Goal: Task Accomplishment & Management: Manage account settings

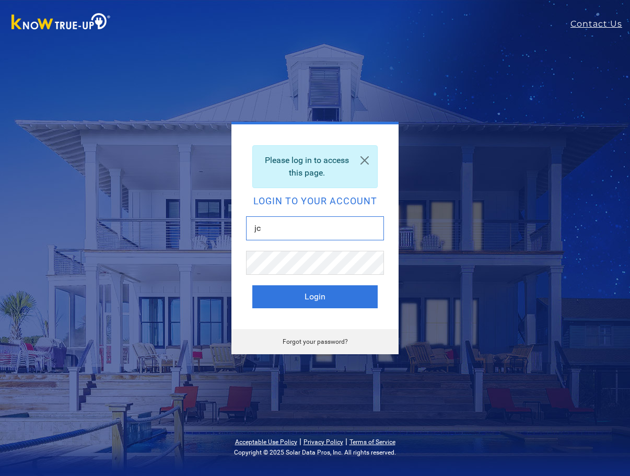
type input "j"
click at [325, 341] on link "Forgot your password?" at bounding box center [315, 341] width 65 height 7
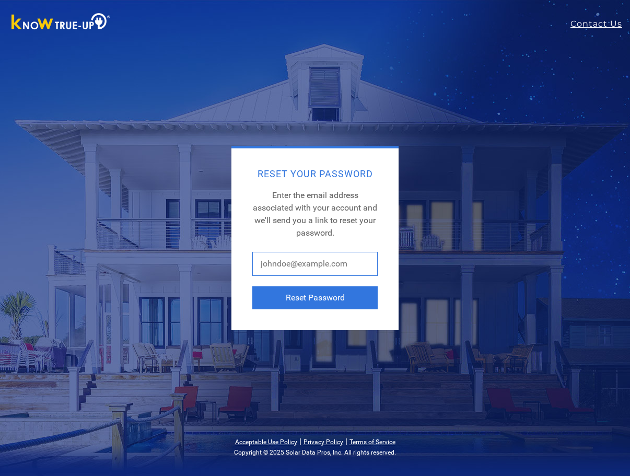
click at [326, 273] on input "text" at bounding box center [314, 264] width 125 height 24
click at [506, 237] on div "Reset Your Password Enter the email address associated with your account and we…" at bounding box center [315, 238] width 397 height 184
click at [319, 262] on input "text" at bounding box center [314, 264] width 125 height 24
type input "jcopp56@yahoo.com"
click at [315, 298] on button "Reset Password" at bounding box center [314, 297] width 125 height 23
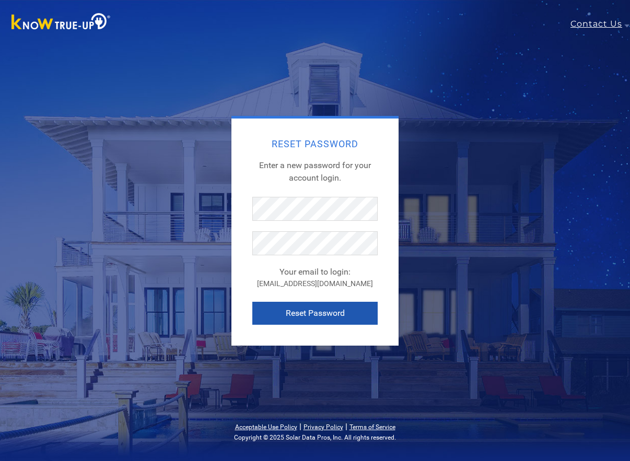
click at [311, 312] on button "Reset Password" at bounding box center [314, 313] width 125 height 23
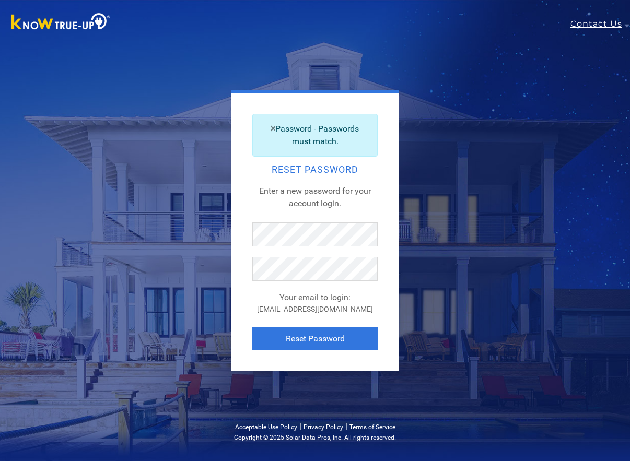
click at [23, 137] on div "Password - Passwords must match. Reset Password Enter a new password for your a…" at bounding box center [315, 230] width 596 height 281
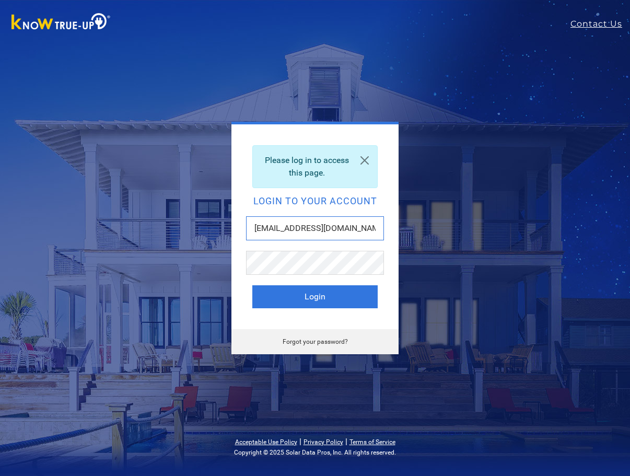
type input "[EMAIL_ADDRESS][DOMAIN_NAME]"
click at [315, 297] on button "Login" at bounding box center [314, 296] width 125 height 23
type input "[EMAIL_ADDRESS][DOMAIN_NAME]"
click at [315, 297] on button "Login" at bounding box center [314, 296] width 125 height 23
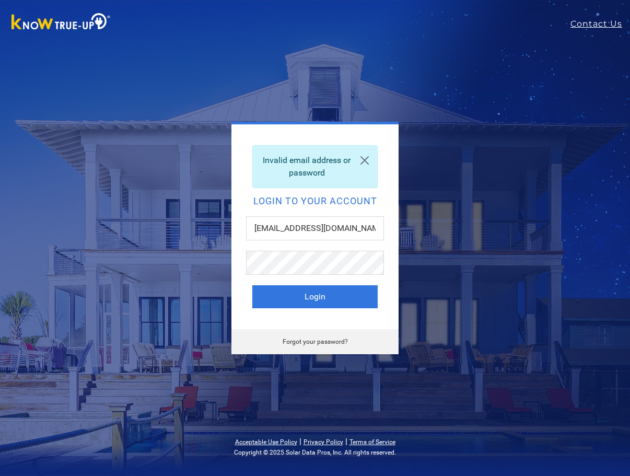
click at [311, 342] on link "Forgot your password?" at bounding box center [315, 341] width 65 height 7
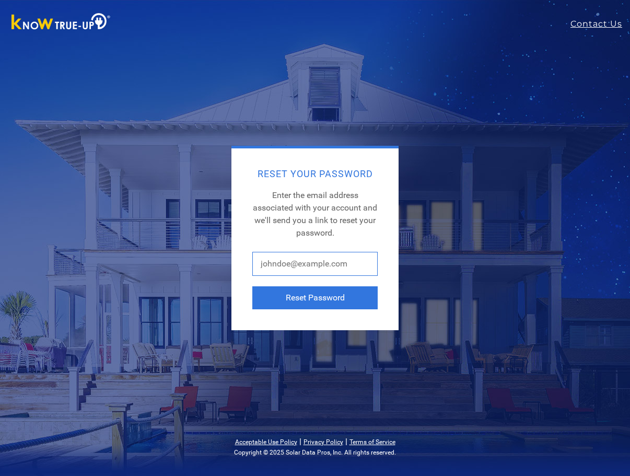
click at [291, 260] on input "text" at bounding box center [314, 264] width 125 height 24
type input "jcopp56@yahoo.com"
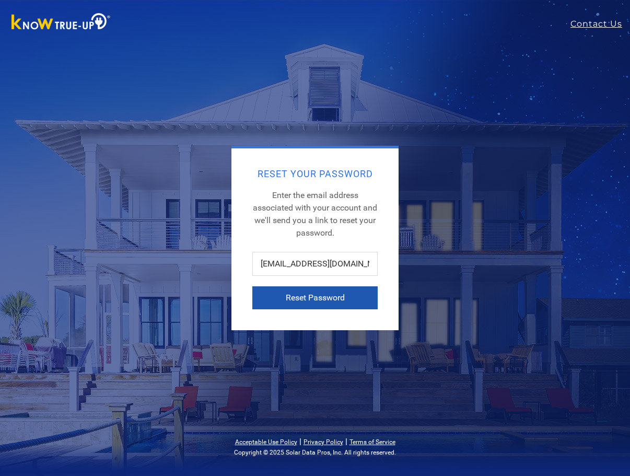
click at [313, 300] on button "Reset Password" at bounding box center [314, 297] width 125 height 23
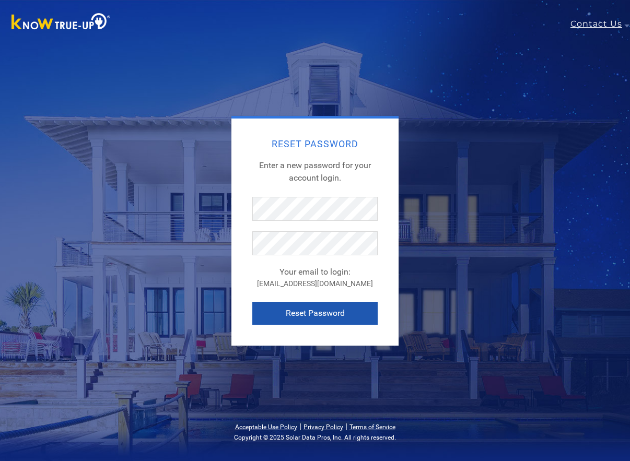
click at [309, 316] on button "Reset Password" at bounding box center [314, 313] width 125 height 23
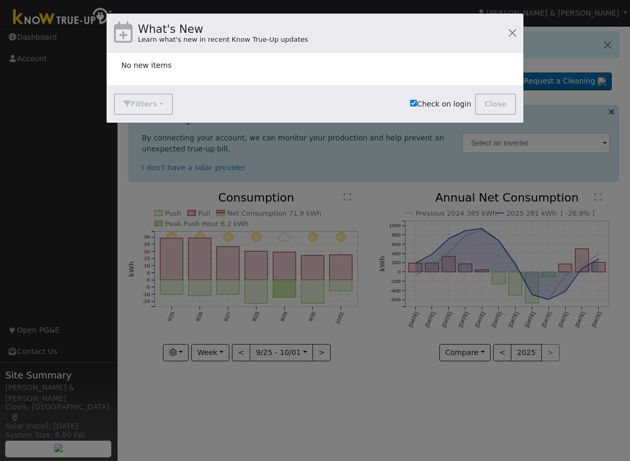
click at [361, 417] on div "What's New Learn what's new in recent Know True-Up updates No new items Filters…" at bounding box center [315, 230] width 630 height 461
click at [510, 33] on button "button" at bounding box center [512, 33] width 15 height 15
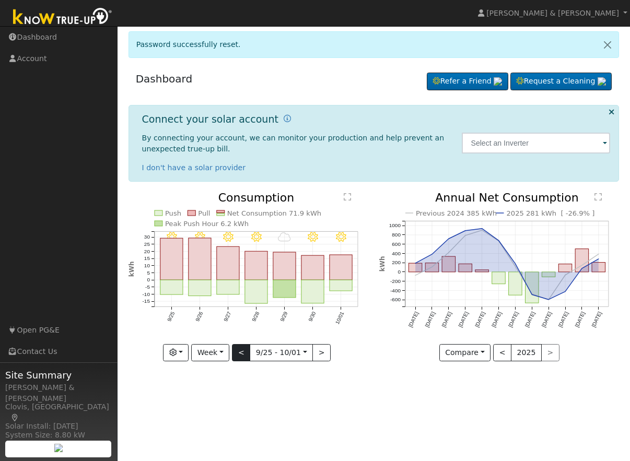
click at [246, 352] on button "<" at bounding box center [241, 353] width 18 height 18
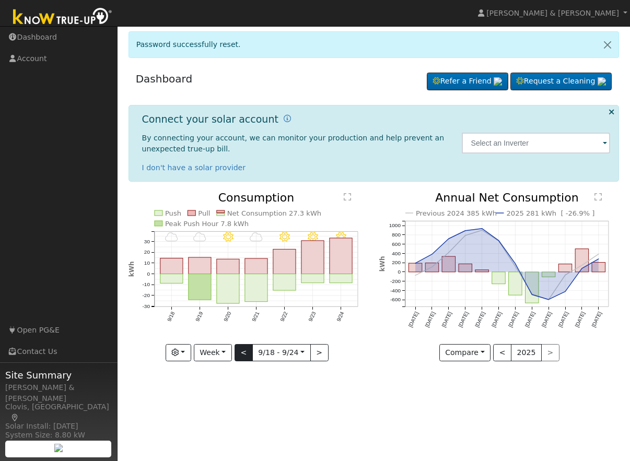
click at [246, 352] on button "<" at bounding box center [244, 353] width 18 height 18
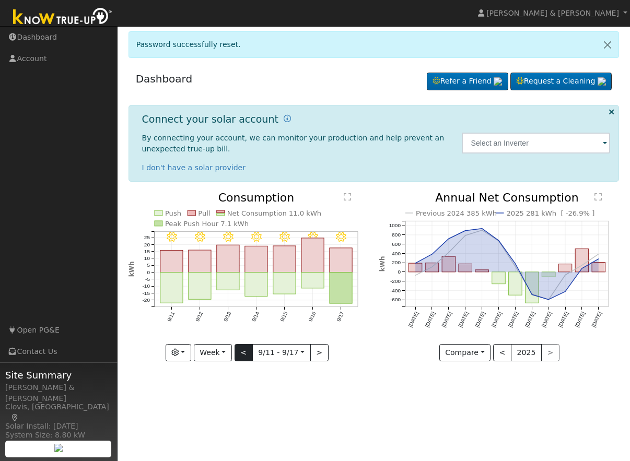
click at [246, 352] on button "<" at bounding box center [244, 353] width 18 height 18
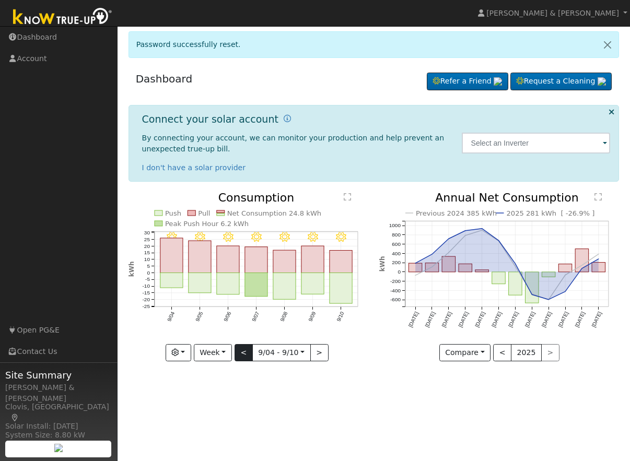
click at [246, 352] on button "<" at bounding box center [244, 353] width 18 height 18
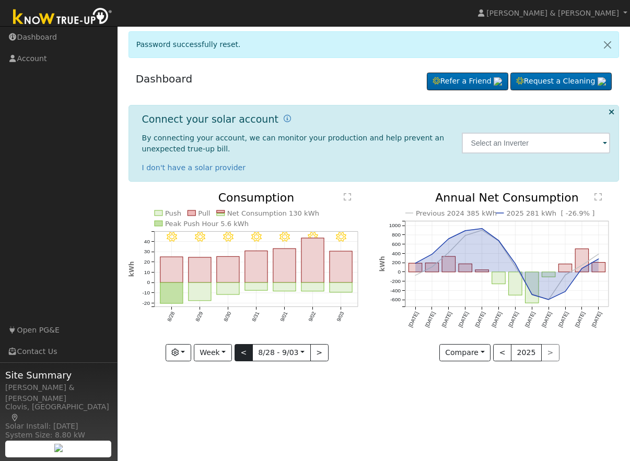
click at [246, 352] on button "<" at bounding box center [244, 353] width 18 height 18
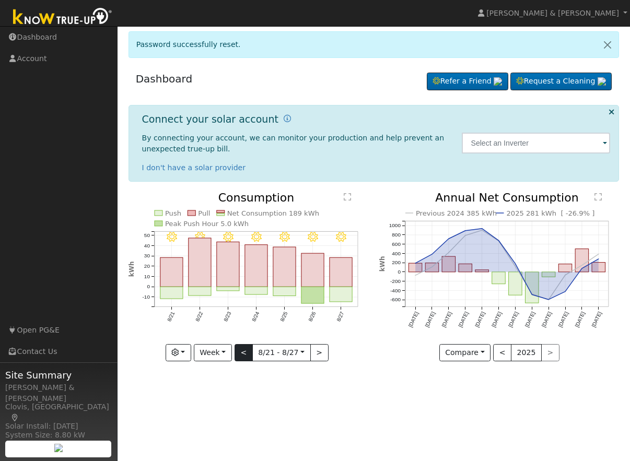
click at [246, 352] on button "<" at bounding box center [244, 353] width 18 height 18
type input "2025-08-14"
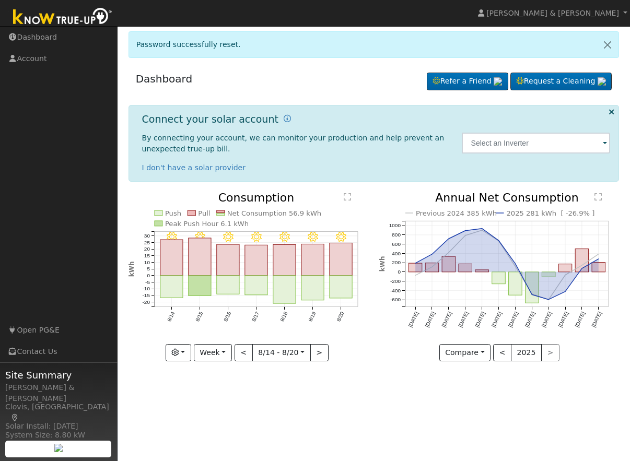
click at [606, 146] on span at bounding box center [605, 144] width 4 height 12
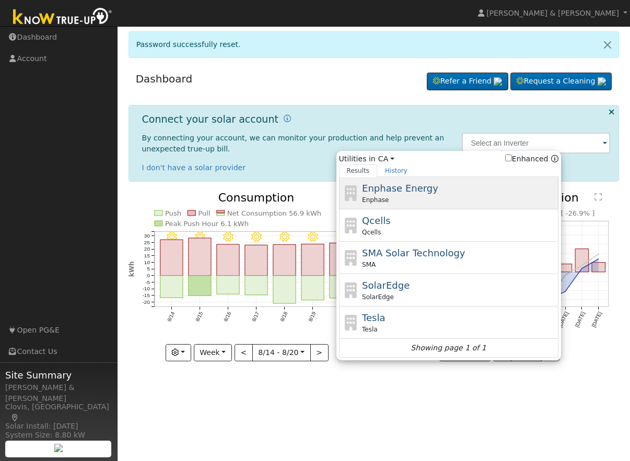
click at [456, 190] on div "Enphase Energy Enphase" at bounding box center [459, 193] width 194 height 24
type input "Enphase"
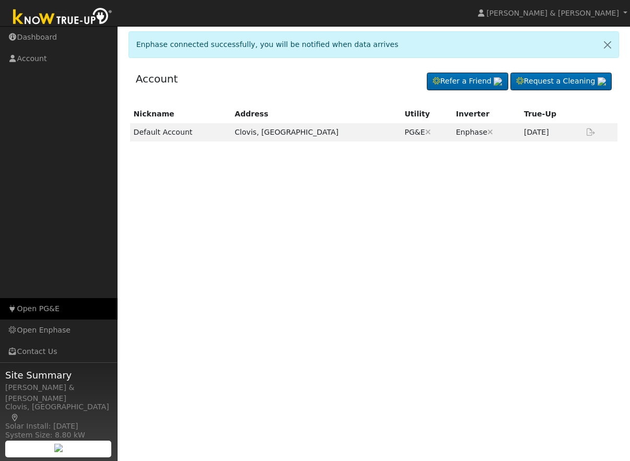
click at [47, 306] on link "Open PG&E" at bounding box center [59, 308] width 118 height 21
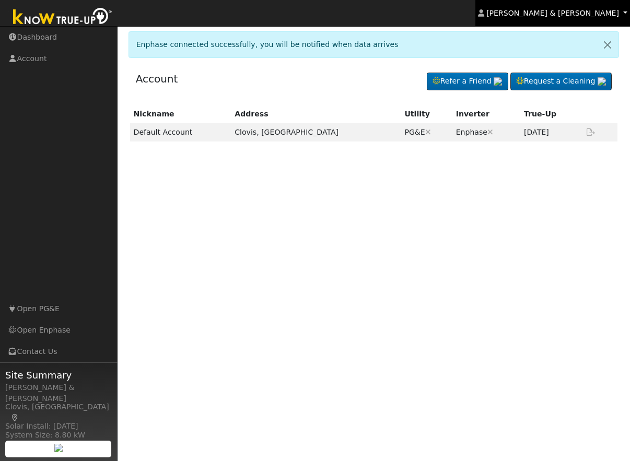
click at [596, 14] on span "[PERSON_NAME] & [PERSON_NAME]" at bounding box center [552, 13] width 133 height 8
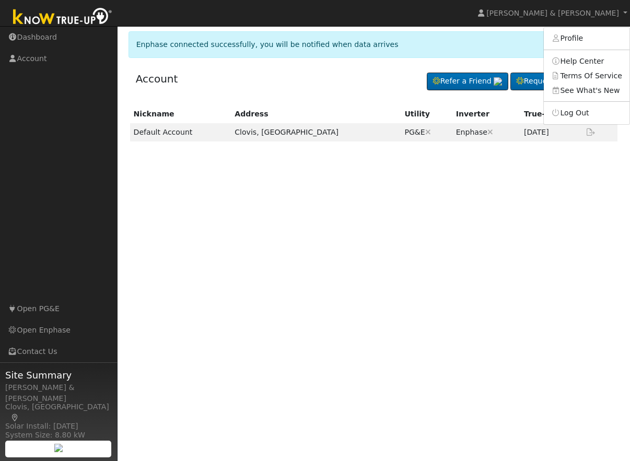
click at [593, 115] on link "Log Out" at bounding box center [587, 113] width 86 height 15
